Goal: Transaction & Acquisition: Purchase product/service

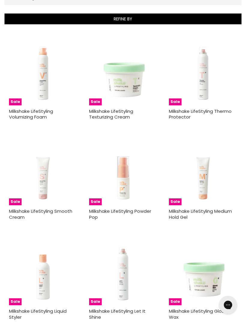
scroll to position [150, 0]
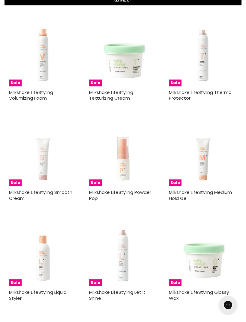
click at [58, 164] on img "Main content" at bounding box center [43, 152] width 68 height 68
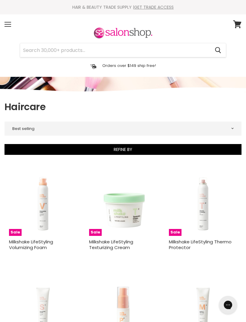
click at [14, 16] on section "Menu Cancel" at bounding box center [123, 45] width 246 height 62
click at [4, 24] on div "Menu" at bounding box center [8, 24] width 13 height 14
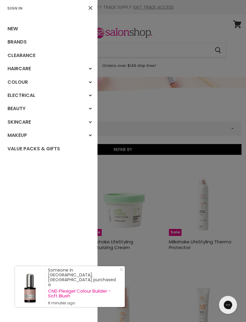
click at [90, 68] on icon "Main menu" at bounding box center [90, 69] width 3 height 2
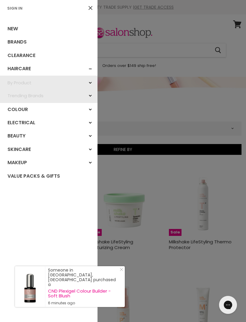
click at [89, 81] on div "By Product" at bounding box center [90, 82] width 11 height 11
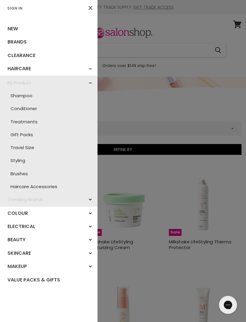
click at [28, 95] on link "Shampoo" at bounding box center [49, 95] width 92 height 13
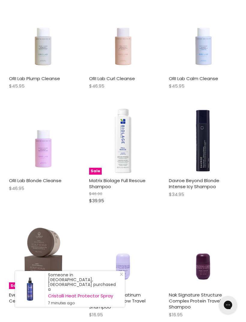
scroll to position [500, 0]
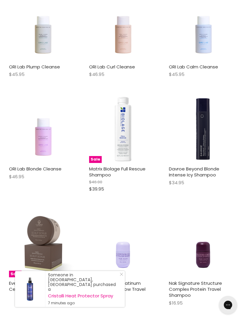
click at [118, 279] on link "Close Icon" at bounding box center [120, 276] width 6 height 6
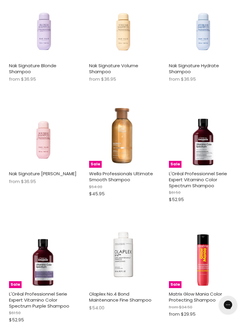
scroll to position [1513, 0]
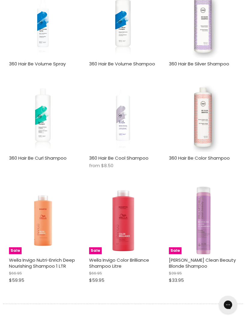
scroll to position [3343, 0]
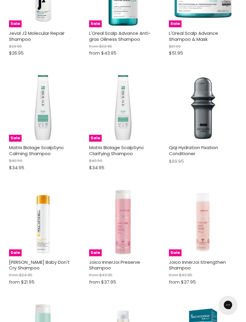
scroll to position [4931, 0]
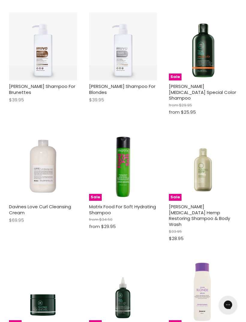
scroll to position [6711, 0]
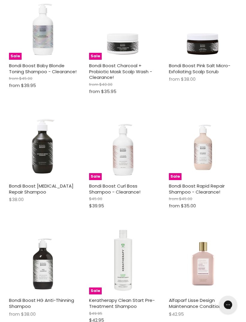
scroll to position [8750, 0]
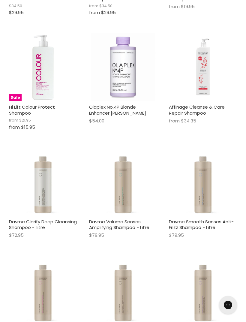
scroll to position [10481, 0]
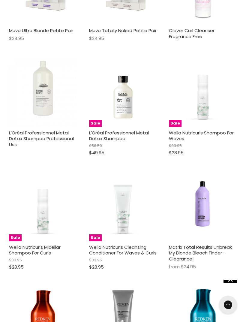
scroll to position [11161, 0]
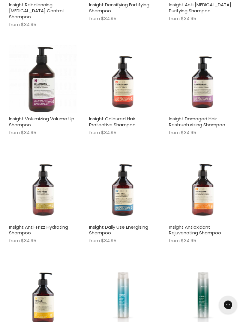
scroll to position [14261, 0]
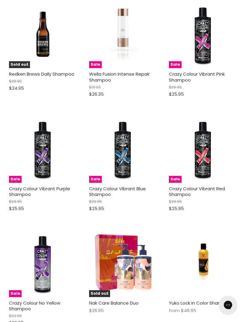
scroll to position [15880, 0]
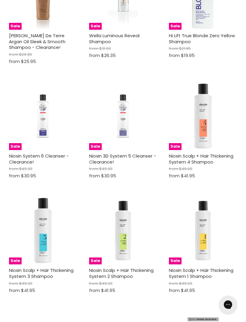
scroll to position [17637, 0]
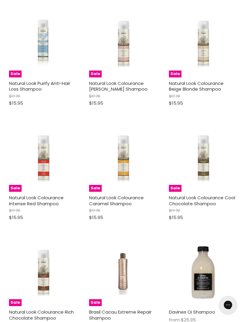
scroll to position [18400, 0]
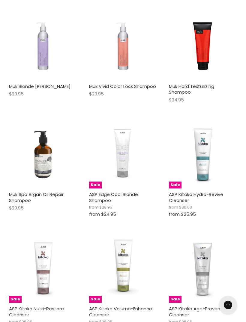
scroll to position [20969, 0]
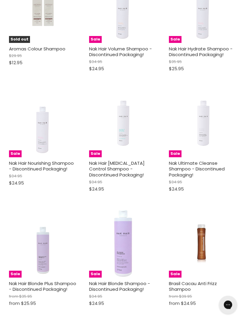
scroll to position [22938, 0]
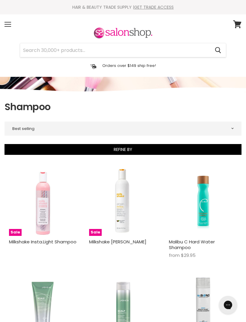
click at [17, 27] on div "Cancel Orders over $149 ship free!" at bounding box center [123, 48] width 237 height 44
click at [11, 24] on div "Menu" at bounding box center [8, 24] width 13 height 14
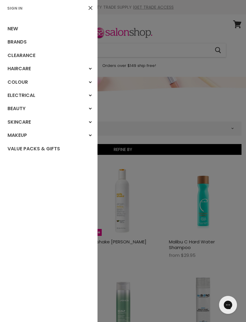
click at [82, 44] on link "Brands" at bounding box center [49, 41] width 98 height 13
click at [178, 99] on div at bounding box center [123, 161] width 246 height 322
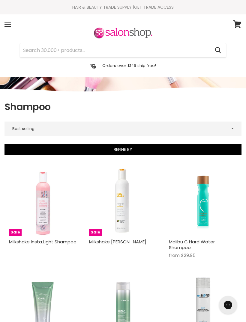
click at [77, 49] on input "Search" at bounding box center [115, 50] width 190 height 14
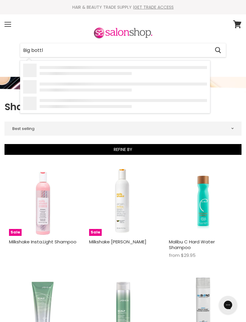
type input "Big bottle"
